Goal: Information Seeking & Learning: Learn about a topic

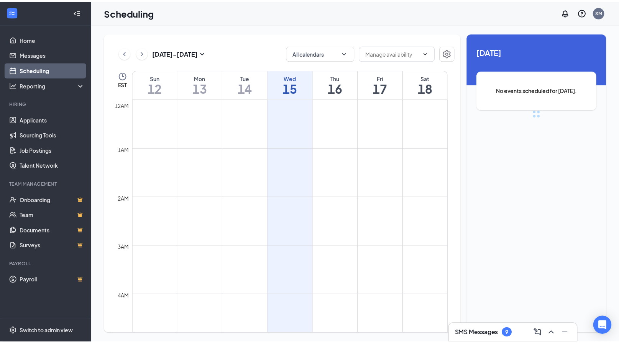
scroll to position [377, 0]
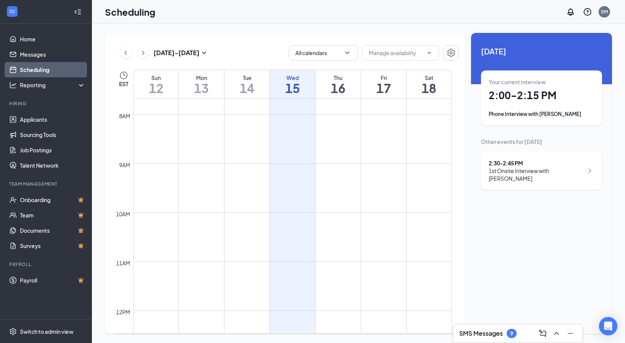
click at [564, 174] on div "1st Onsite Interview with [PERSON_NAME]" at bounding box center [536, 174] width 95 height 15
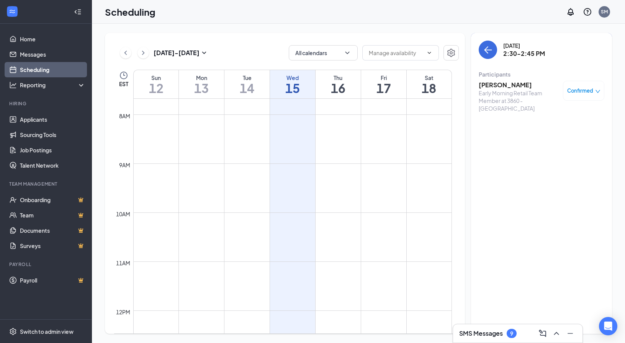
click at [535, 215] on div "[DATE] 2:30-2:45 PM Participants [PERSON_NAME] Early Morning Retail Team Member…" at bounding box center [541, 183] width 141 height 301
click at [36, 120] on link "Applicants" at bounding box center [53, 119] width 66 height 15
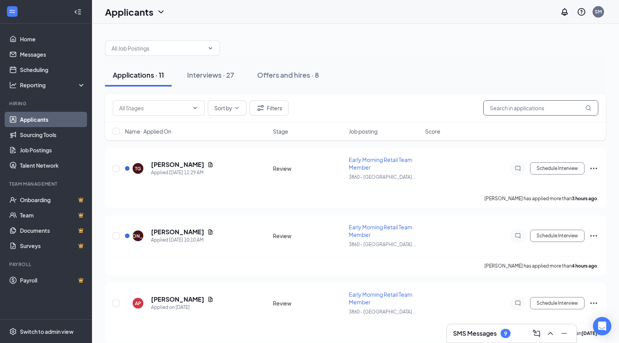
click at [531, 110] on input "text" at bounding box center [540, 107] width 115 height 15
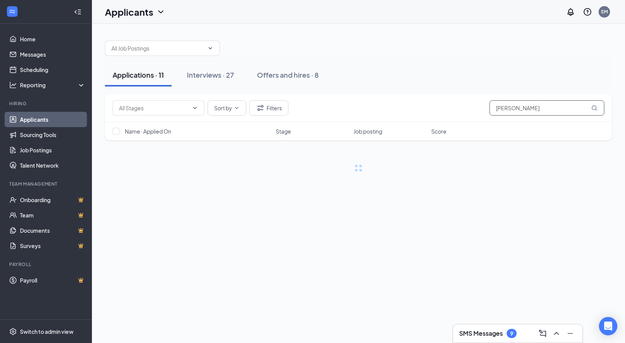
type input "[PERSON_NAME]"
click at [592, 108] on icon "MagnifyingGlass" at bounding box center [595, 108] width 6 height 6
click at [384, 267] on link "Interviews" at bounding box center [382, 264] width 26 height 7
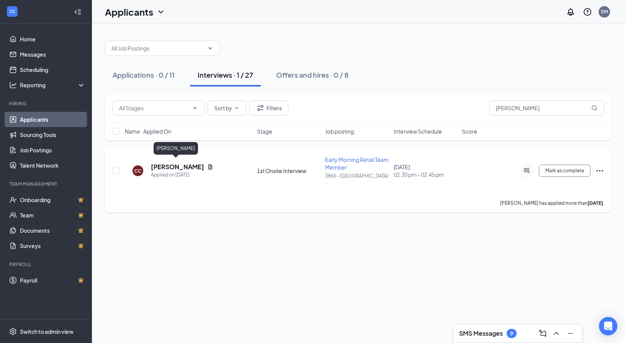
click at [182, 166] on h5 "[PERSON_NAME]" at bounding box center [177, 167] width 53 height 8
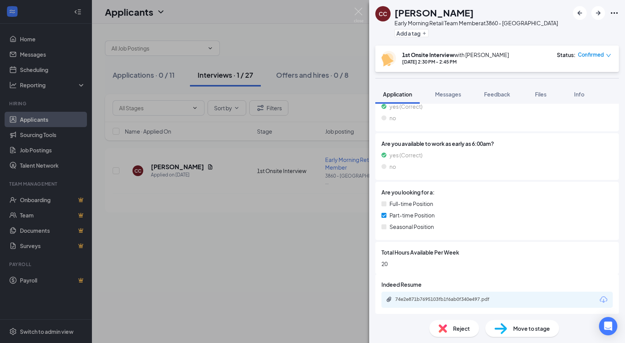
scroll to position [232, 0]
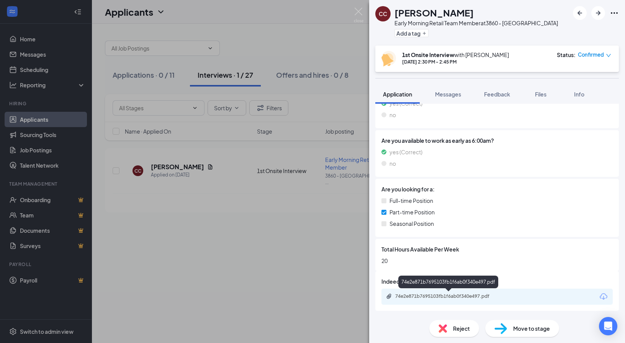
click at [463, 300] on div "74e2e871b7695103fb1f6ab0f340e497.pdf" at bounding box center [448, 297] width 124 height 7
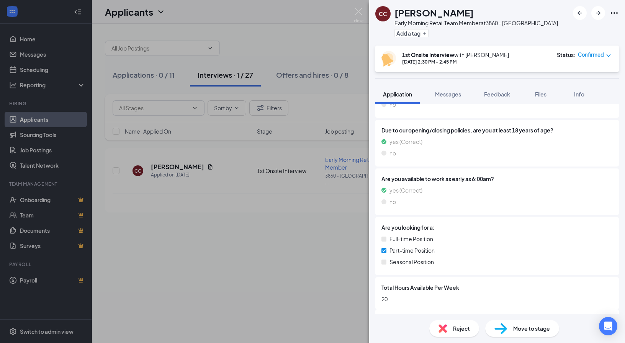
scroll to position [117, 0]
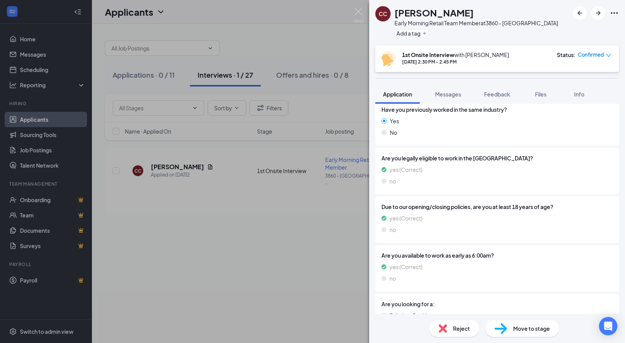
click at [237, 231] on div "CC [PERSON_NAME] Early Morning Retail Team Member at 3860 - [GEOGRAPHIC_DATA] A…" at bounding box center [312, 171] width 625 height 343
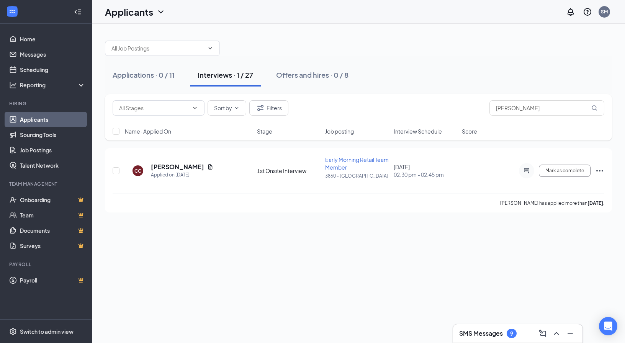
click at [227, 80] on button "Interviews · 1 / 27" at bounding box center [225, 75] width 71 height 23
drag, startPoint x: 525, startPoint y: 108, endPoint x: 462, endPoint y: 112, distance: 62.5
click at [469, 113] on div "Sort by [PERSON_NAME]" at bounding box center [359, 107] width 492 height 15
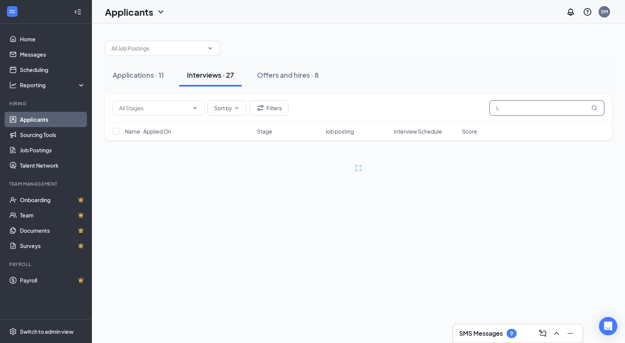
type input "\"
click at [214, 80] on button "Interviews · 27" at bounding box center [210, 75] width 62 height 23
click at [508, 109] on input "\" at bounding box center [547, 107] width 115 height 15
click at [223, 80] on button "Interviews · 27" at bounding box center [210, 75] width 62 height 23
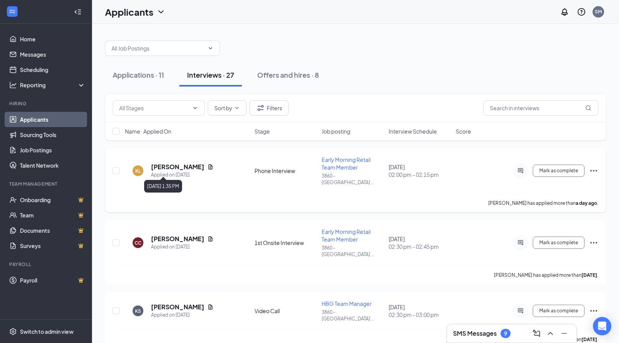
click at [186, 171] on div "Applied on [DATE]" at bounding box center [182, 175] width 62 height 8
click at [174, 171] on div "Applied on [DATE]" at bounding box center [182, 175] width 62 height 8
click at [208, 164] on icon "Document" at bounding box center [210, 166] width 4 height 5
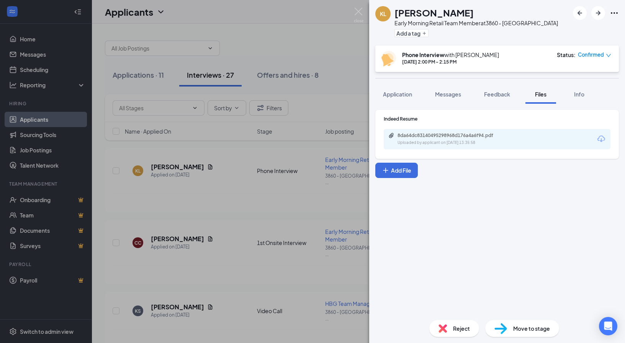
click at [534, 144] on div "8da64dc83140495298968d176a4a6f94.pdf Uploaded by applicant on [DATE] 13:35:58" at bounding box center [497, 139] width 227 height 20
click at [478, 147] on div "8da64dc83140495298968d176a4a6f94.pdf Uploaded by applicant on [DATE] 13:35:58" at bounding box center [497, 139] width 227 height 20
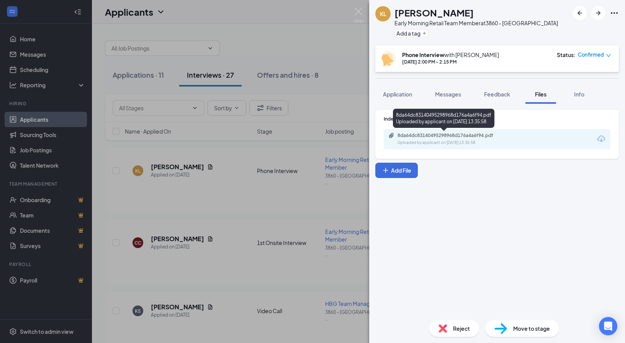
click at [483, 140] on div "Uploaded by applicant on [DATE] 13:35:58" at bounding box center [455, 143] width 115 height 6
